Goal: Task Accomplishment & Management: Manage account settings

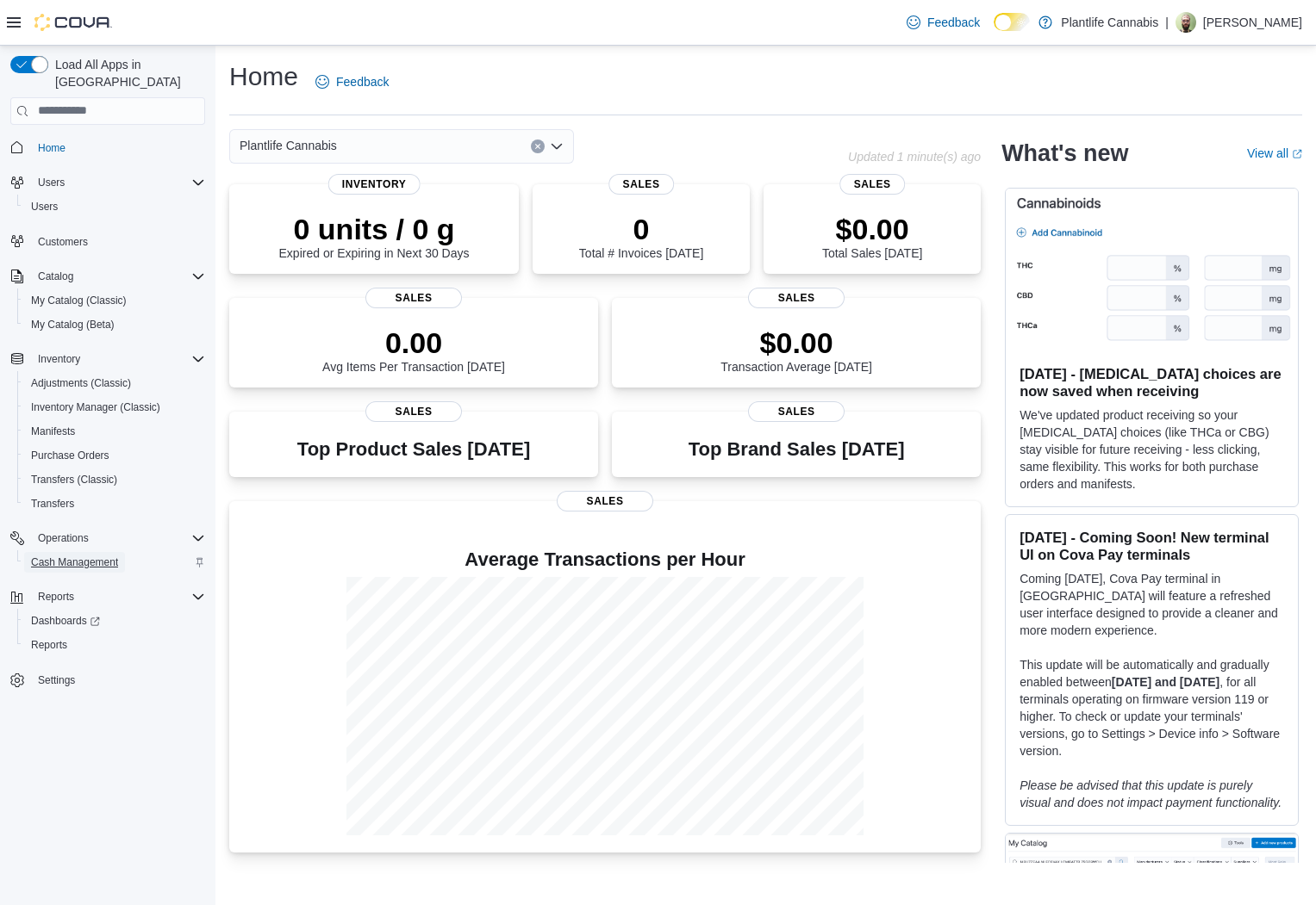
click at [98, 556] on span "Cash Management" at bounding box center [74, 562] width 87 height 14
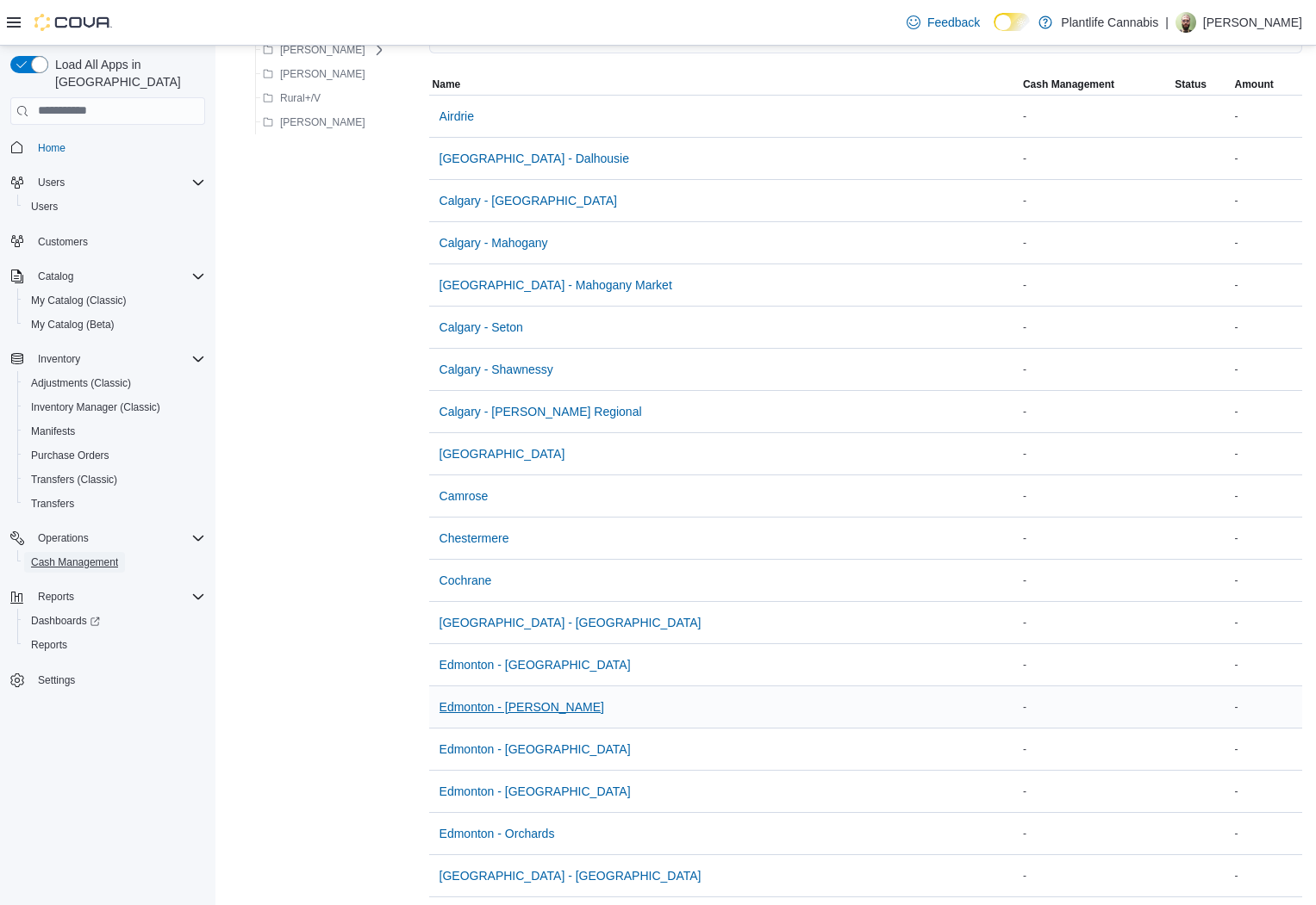
scroll to position [147, 0]
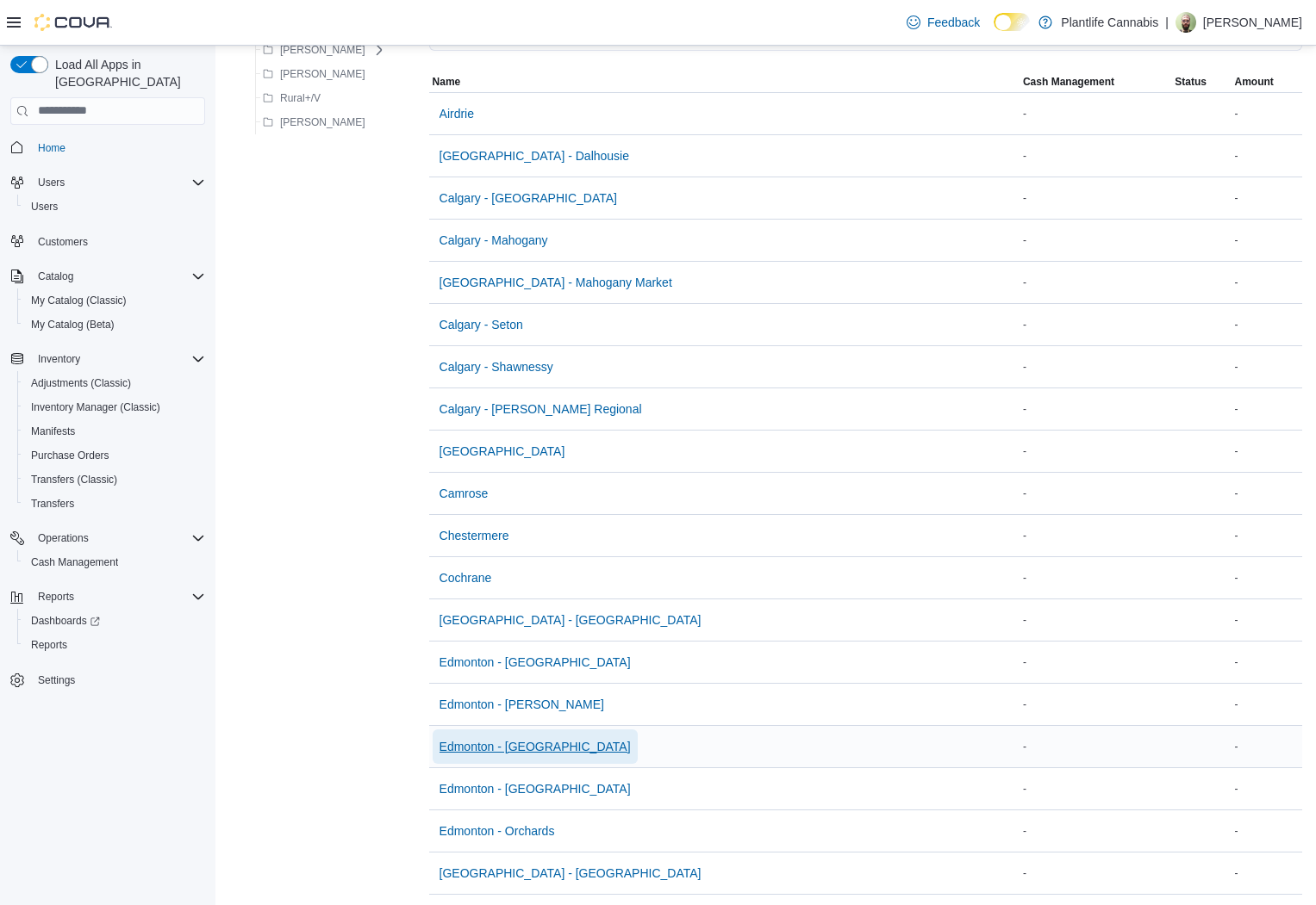
click at [521, 747] on span "Edmonton - [GEOGRAPHIC_DATA]" at bounding box center [534, 747] width 192 height 18
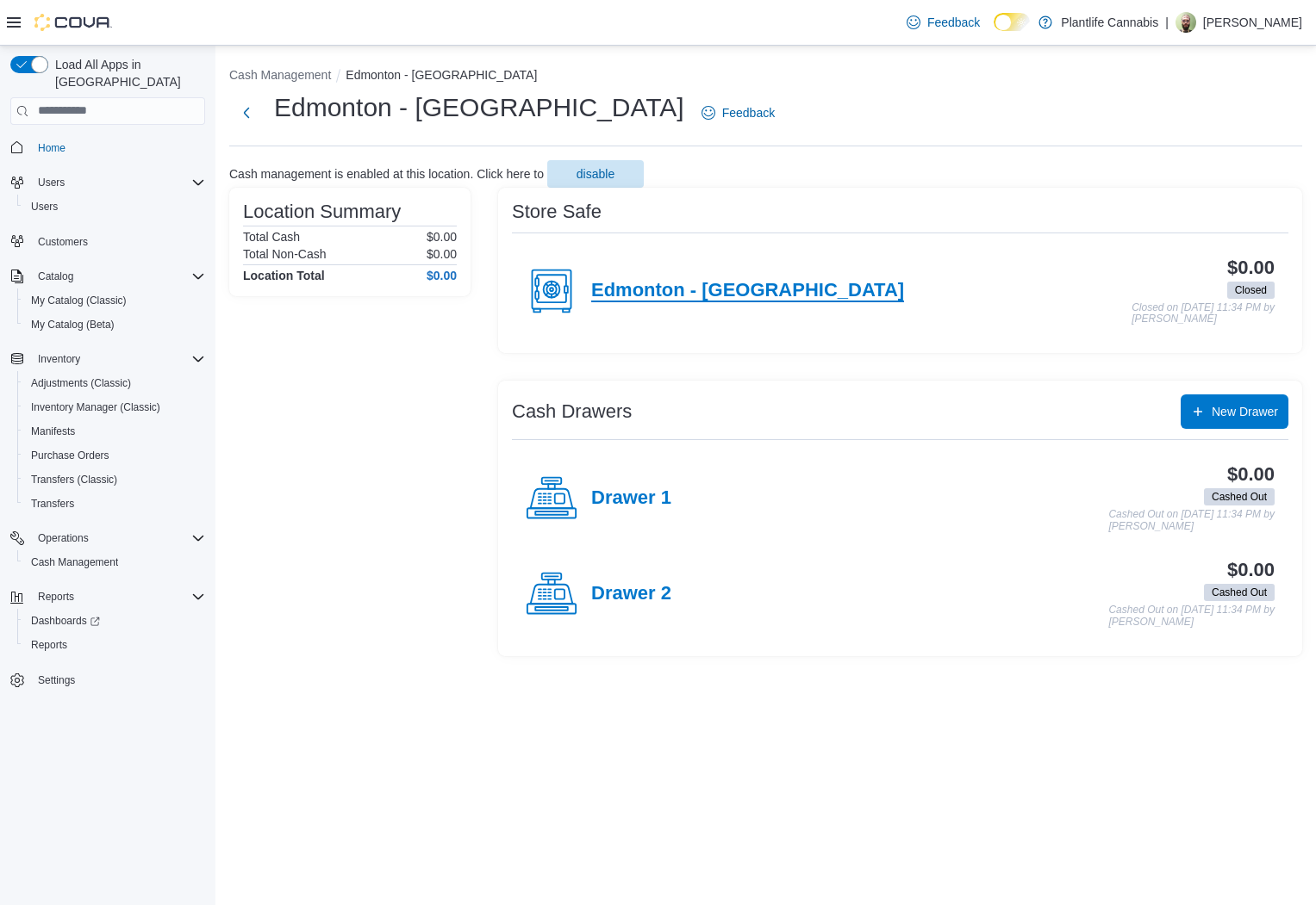
click at [702, 289] on h4 "Edmonton - [GEOGRAPHIC_DATA]" at bounding box center [747, 291] width 312 height 22
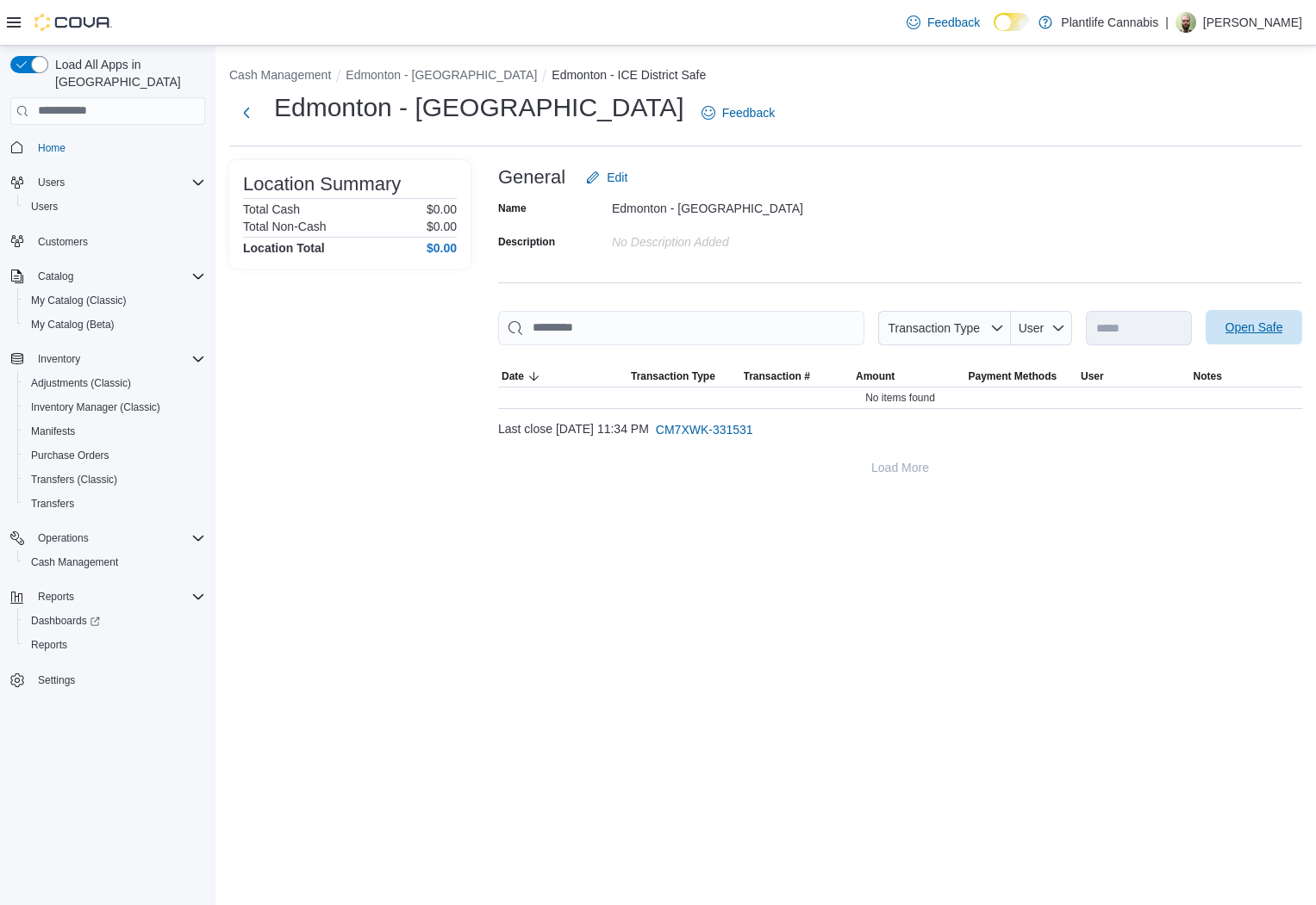
click at [1239, 334] on span "Open Safe" at bounding box center [1254, 328] width 57 height 18
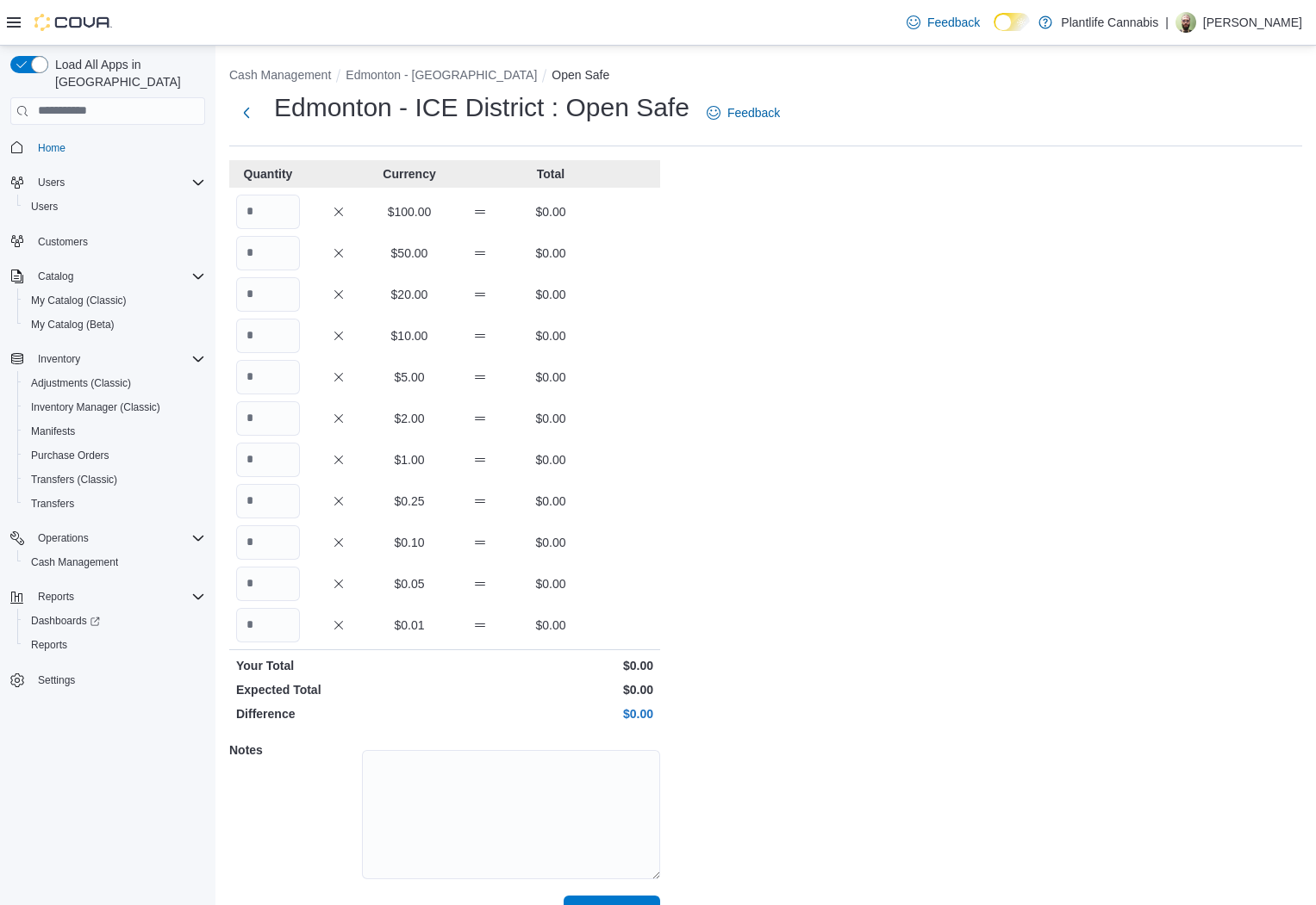
scroll to position [38, 0]
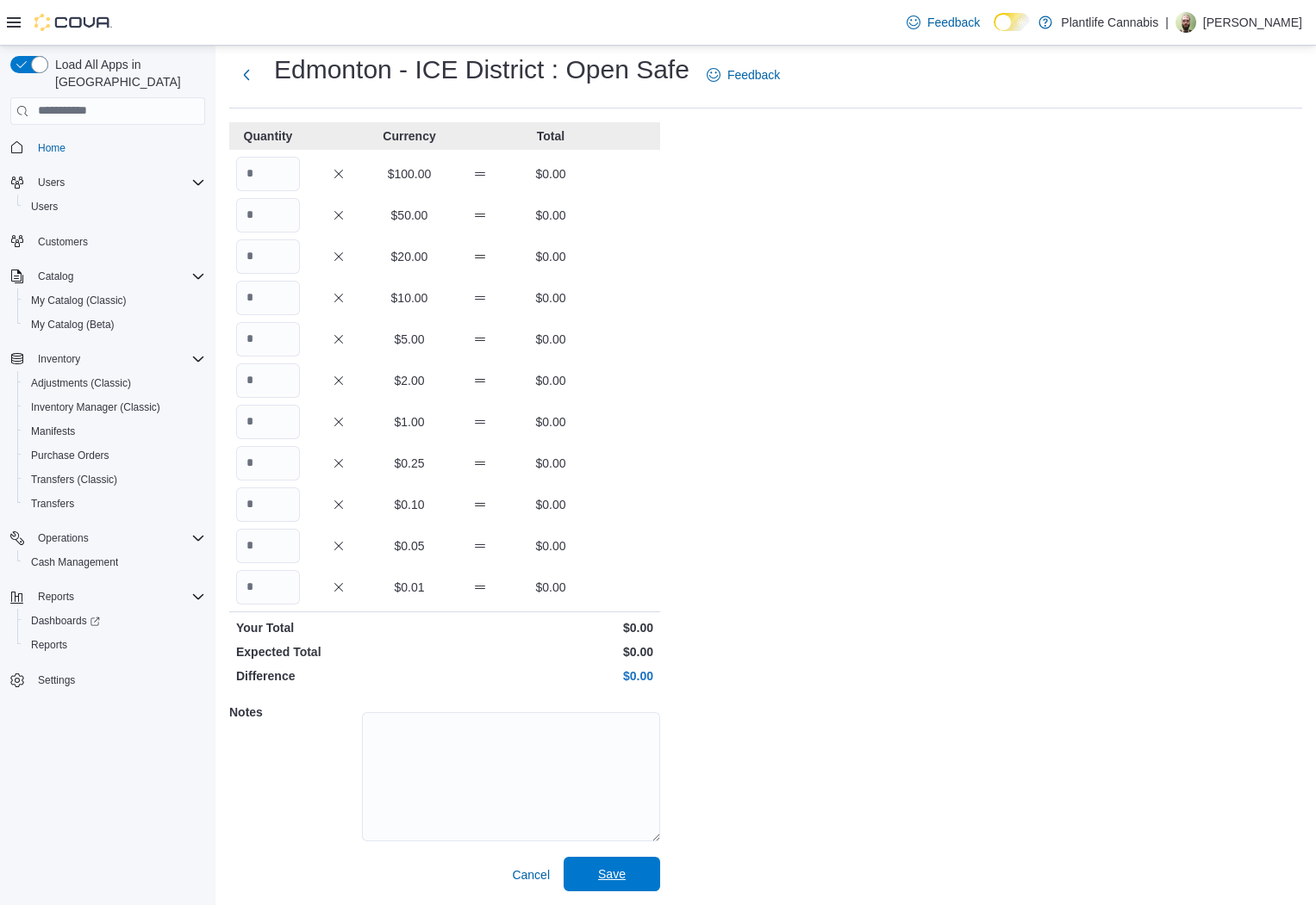
click at [647, 868] on span "Save" at bounding box center [612, 874] width 76 height 34
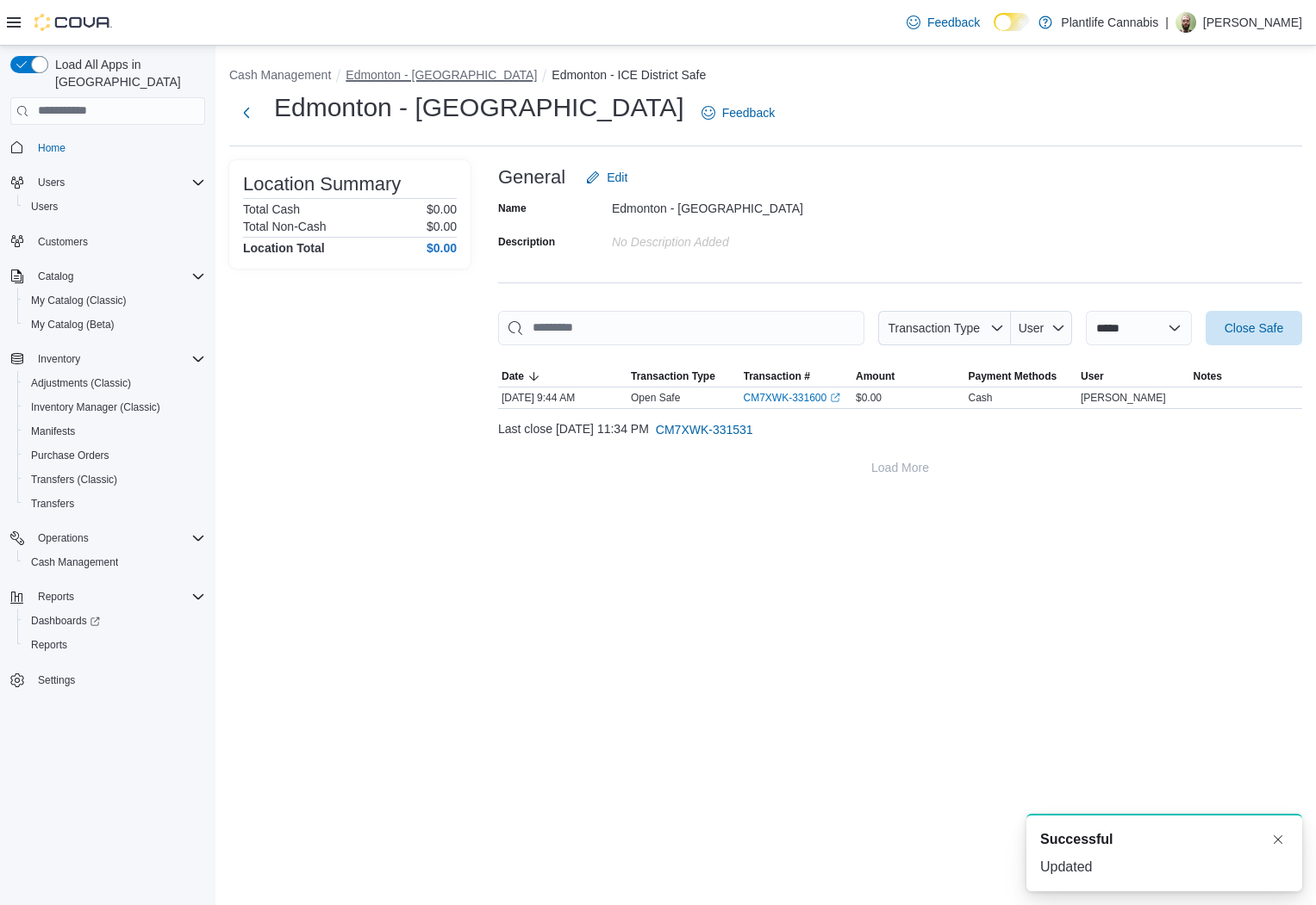
click at [421, 77] on button "Edmonton - [GEOGRAPHIC_DATA]" at bounding box center [441, 75] width 192 height 14
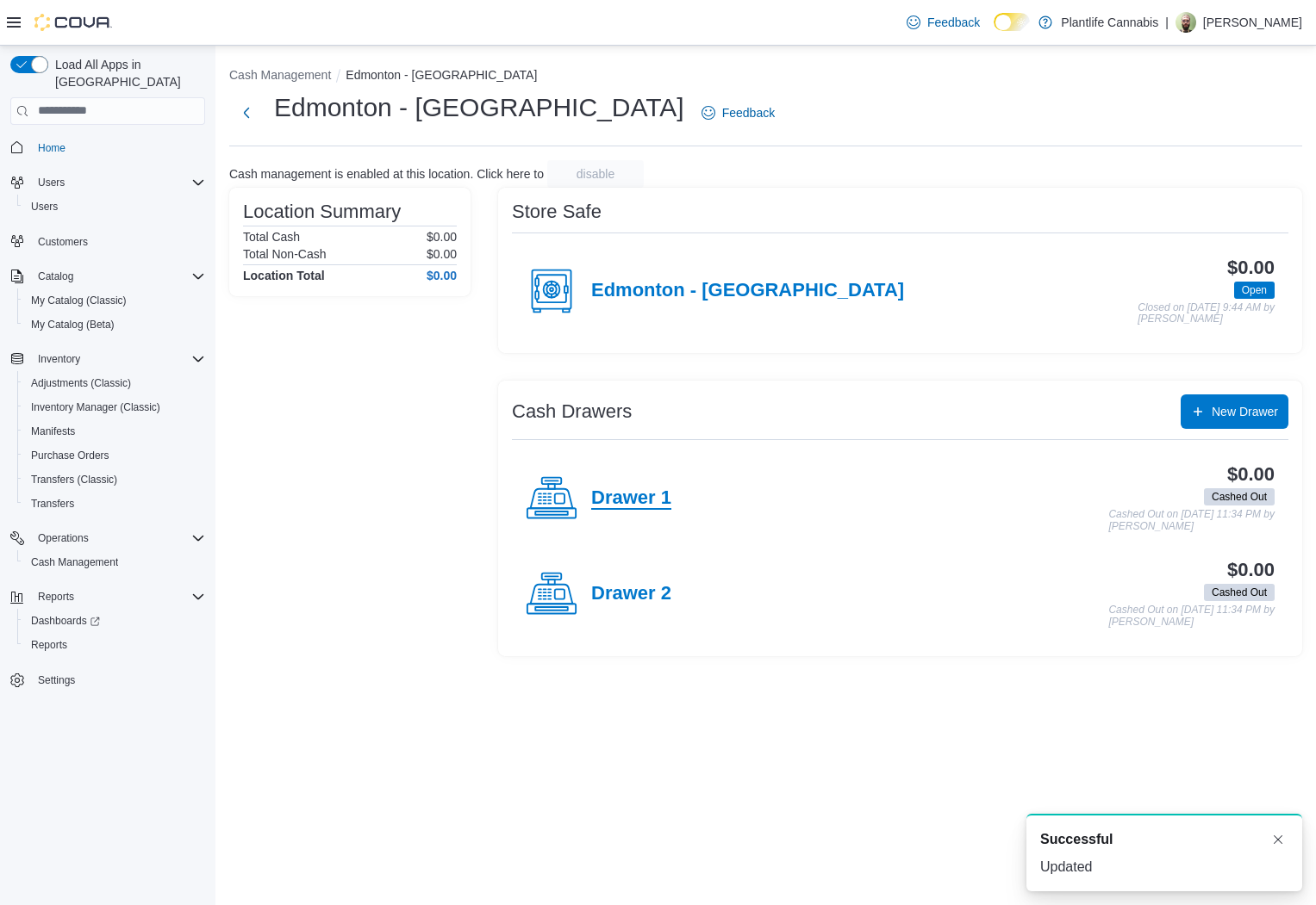
click at [649, 500] on h4 "Drawer 1" at bounding box center [631, 498] width 80 height 22
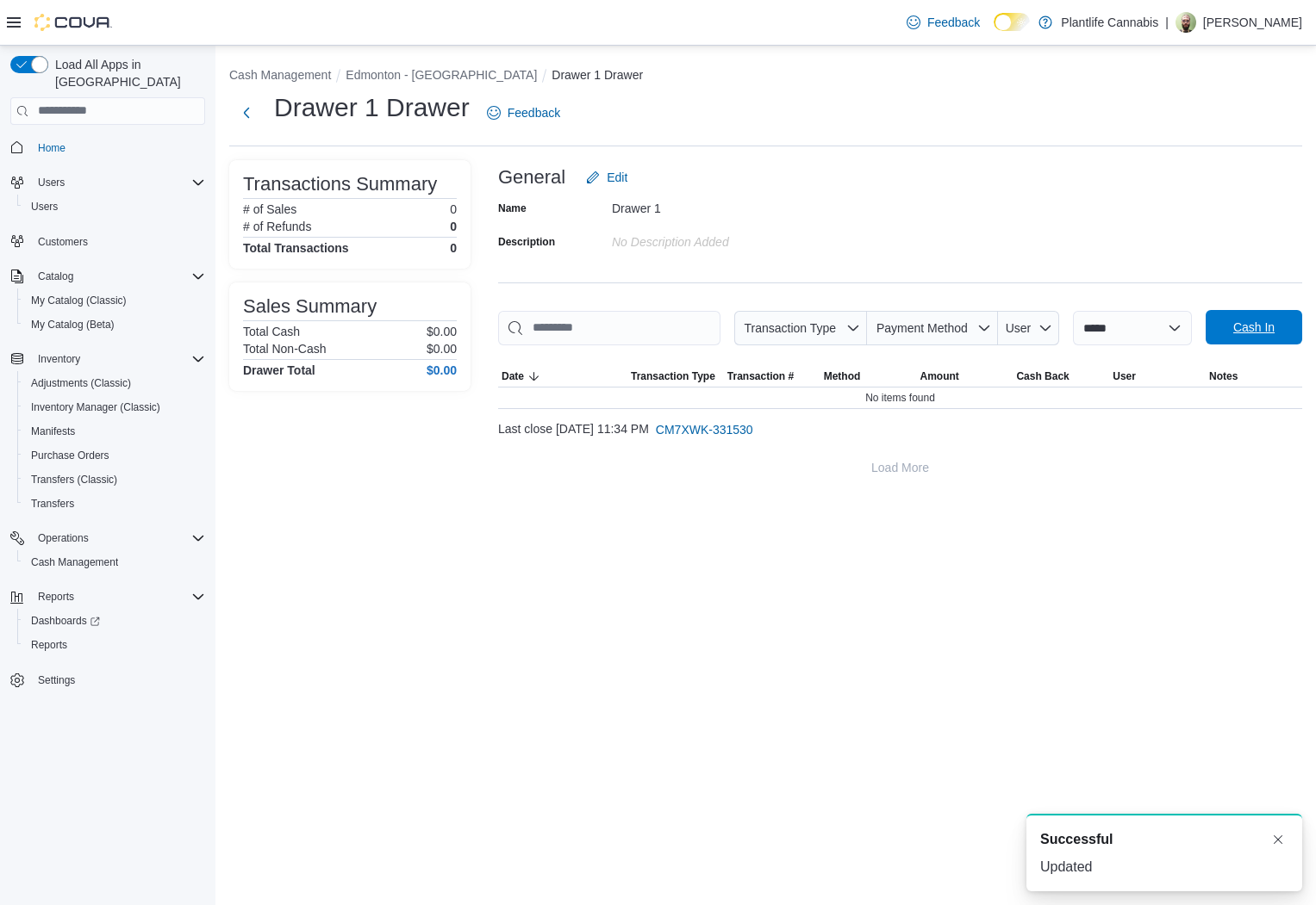
click at [1267, 336] on span "Cash In" at bounding box center [1254, 327] width 76 height 34
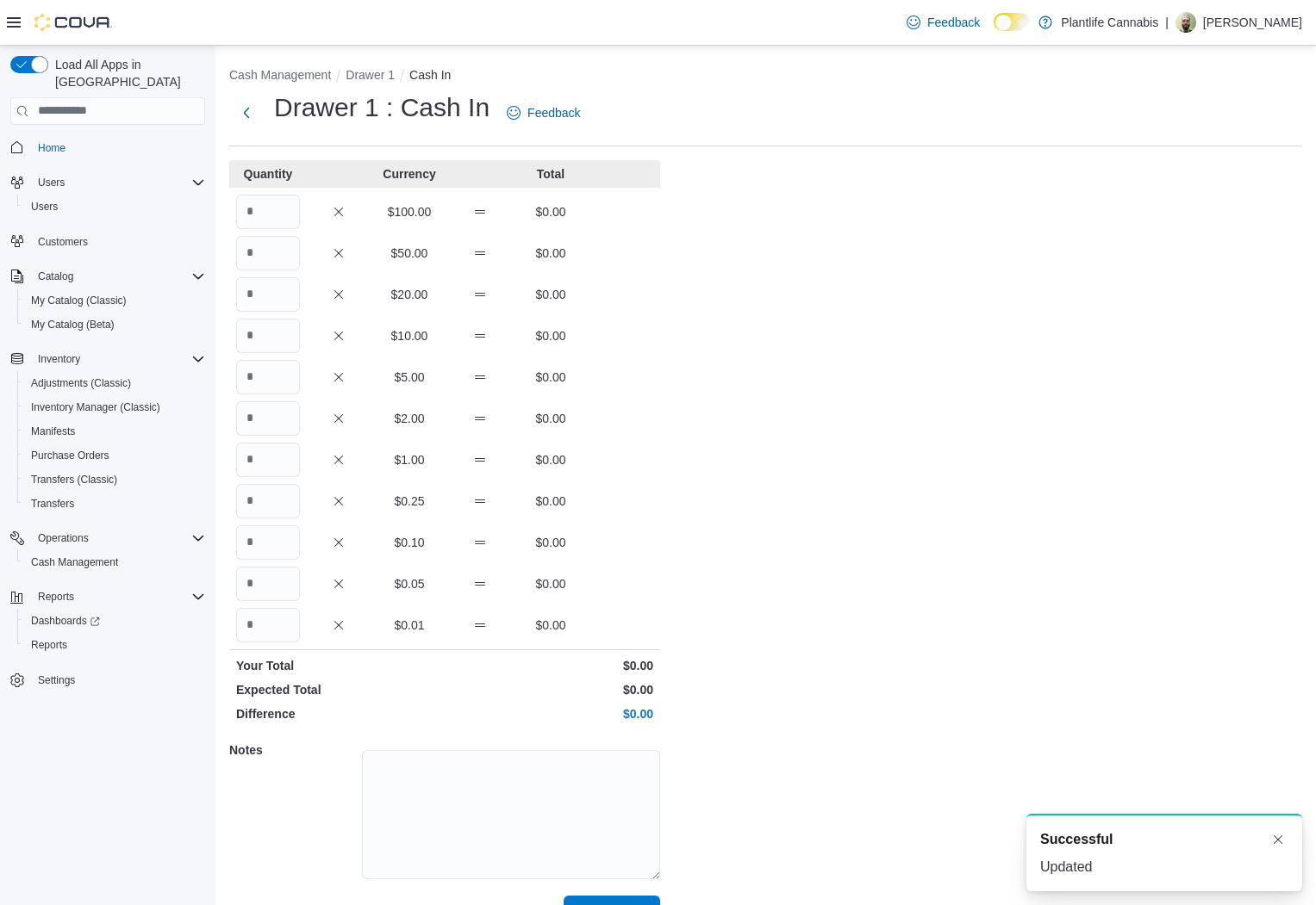
scroll to position [38, 0]
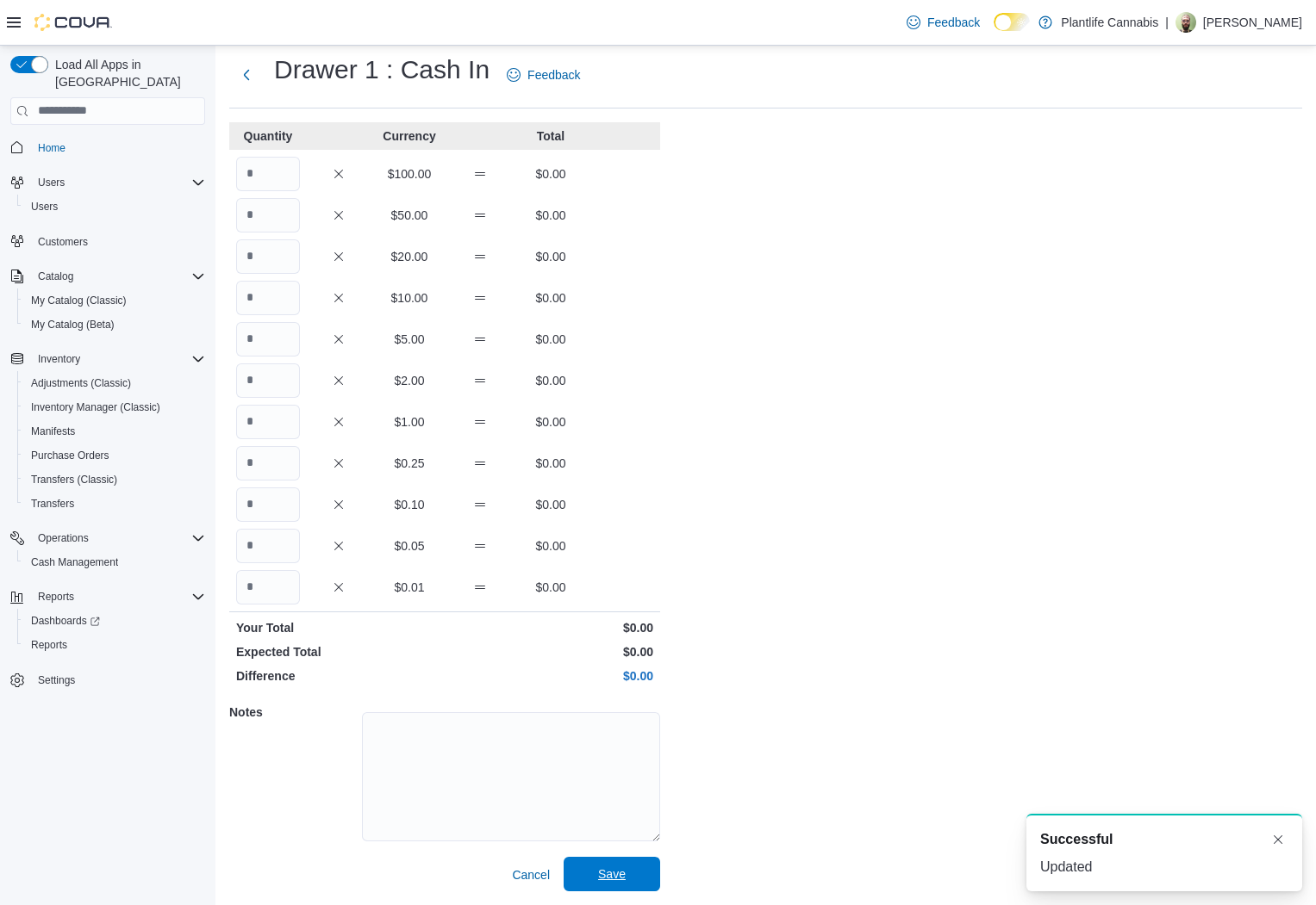
click at [640, 874] on span "Save" at bounding box center [612, 874] width 76 height 34
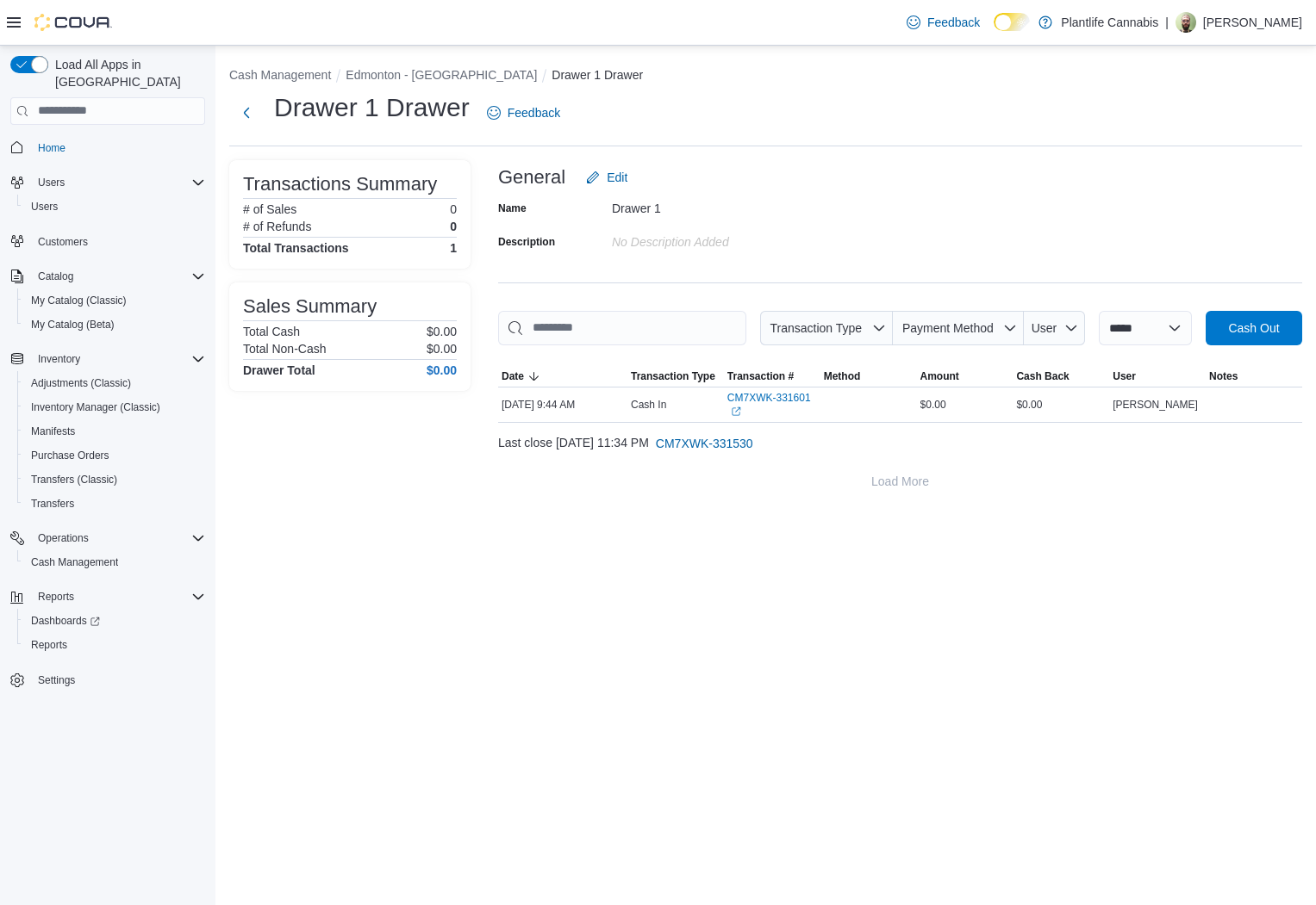
click at [870, 154] on div "**********" at bounding box center [765, 279] width 1100 height 467
